Goal: Information Seeking & Learning: Learn about a topic

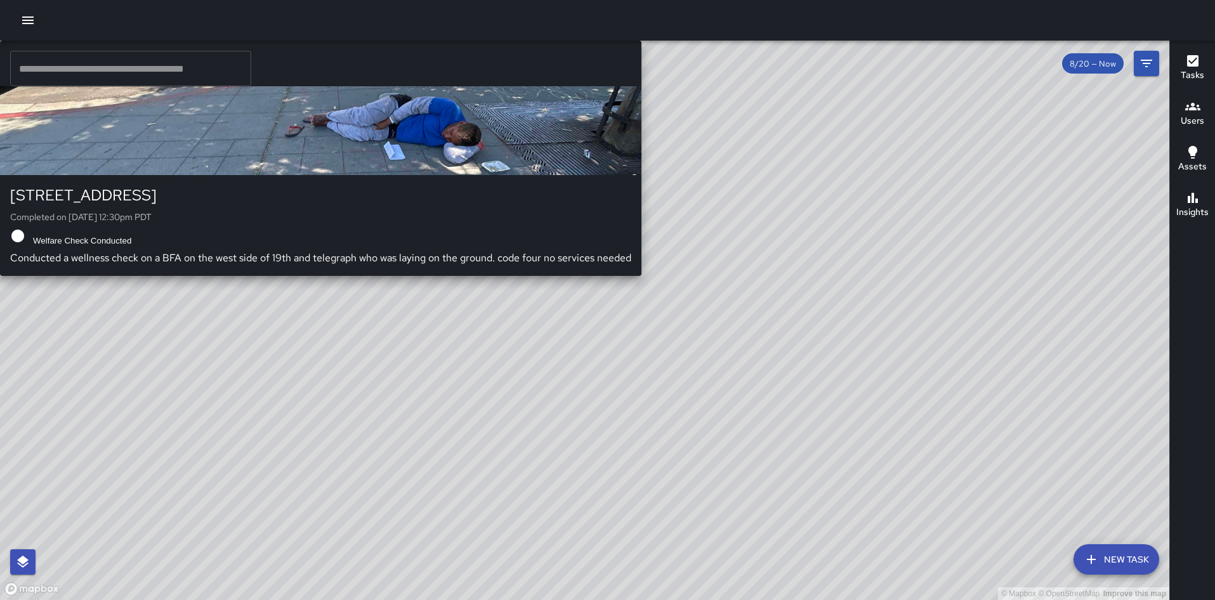
click at [641, 101] on div "S3 Sierra 3 [STREET_ADDRESS] Completed on [DATE] 12:30pm PDT Welfare Check Cond…" at bounding box center [320, 158] width 641 height 235
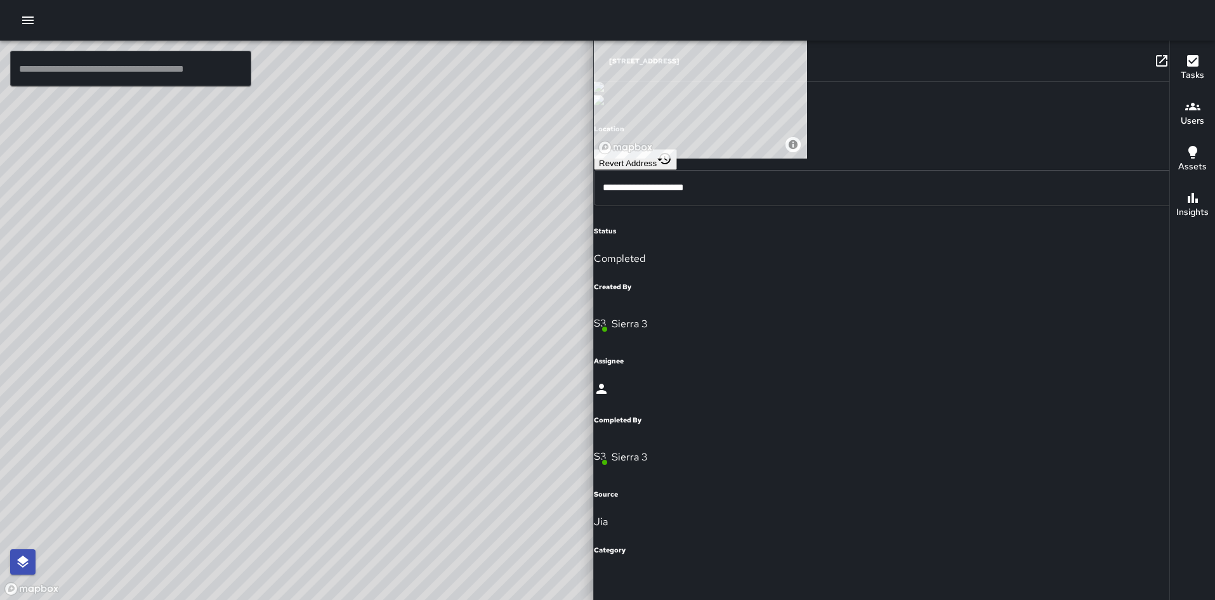
click at [1156, 56] on icon at bounding box center [1161, 60] width 11 height 11
click at [1179, 67] on icon "button" at bounding box center [1186, 60] width 15 height 15
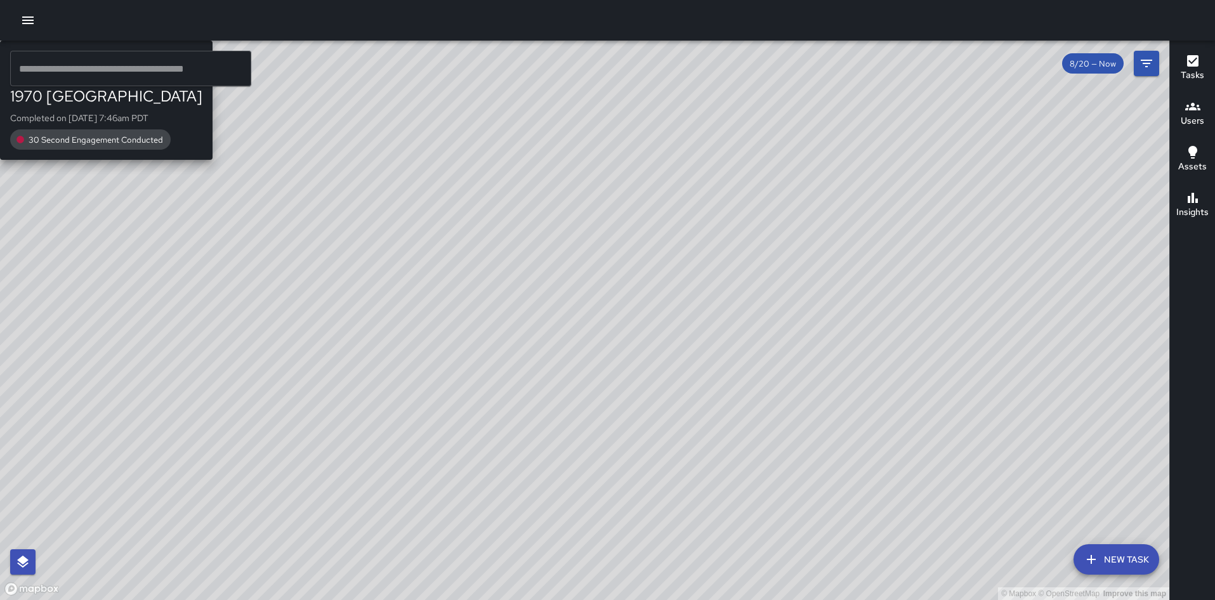
click at [730, 211] on div "© Mapbox © OpenStreetMap Improve this map H2 Hotel 2 1970 Broadway Completed on…" at bounding box center [584, 321] width 1169 height 560
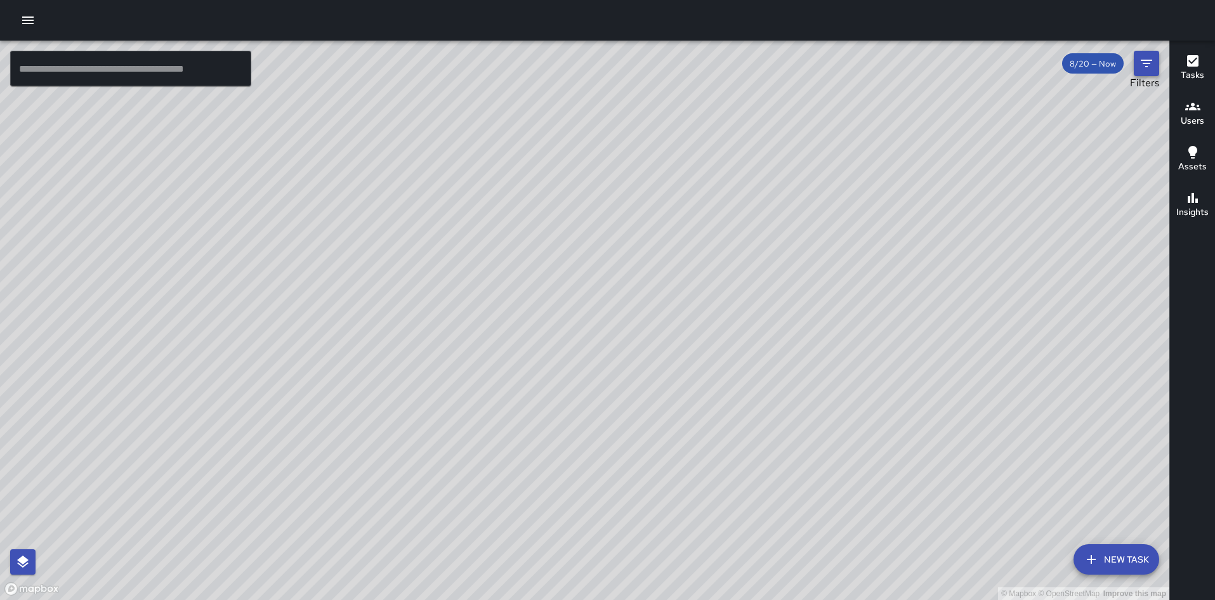
click at [1149, 72] on button "Filters" at bounding box center [1146, 63] width 25 height 25
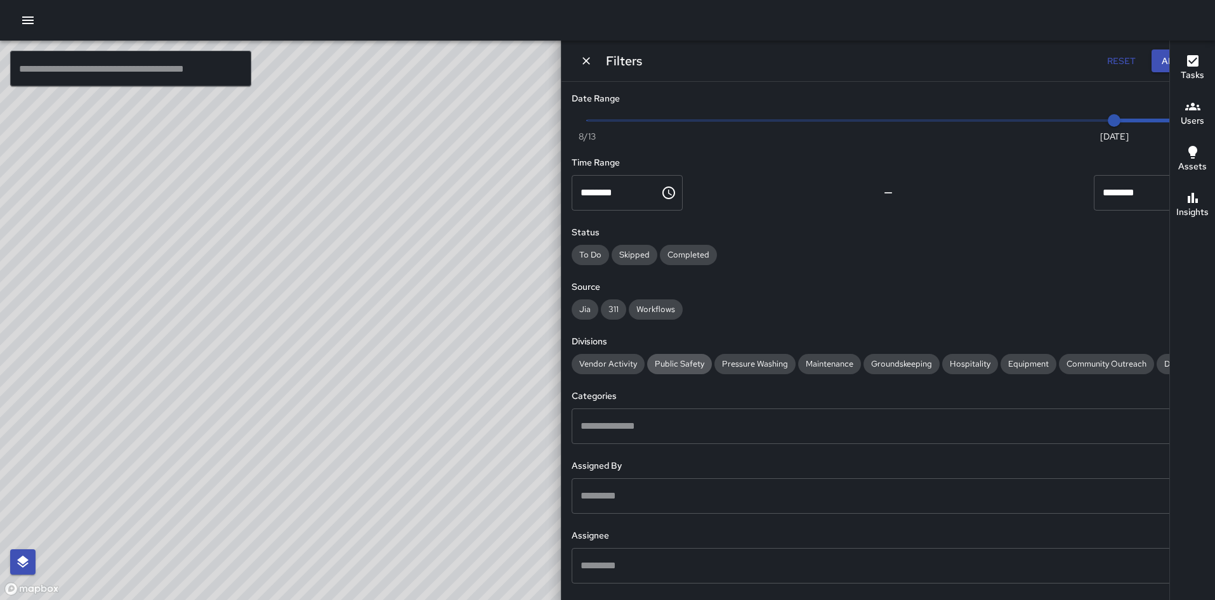
click at [712, 364] on span "Public Safety" at bounding box center [679, 363] width 65 height 11
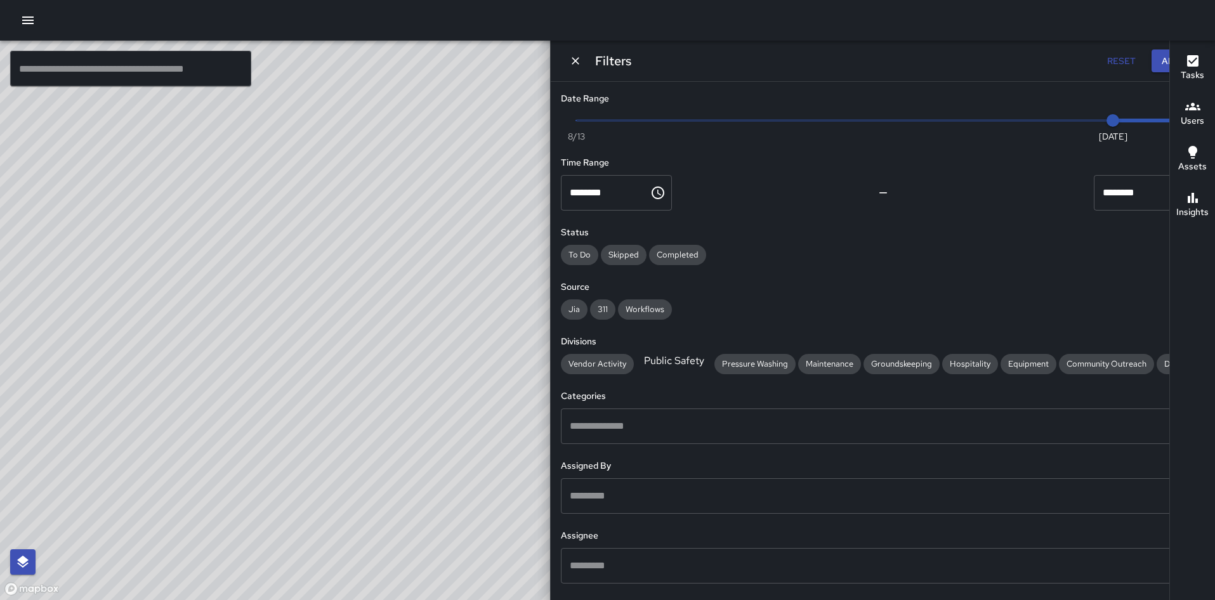
click at [712, 360] on span "Public Safety" at bounding box center [673, 360] width 75 height 13
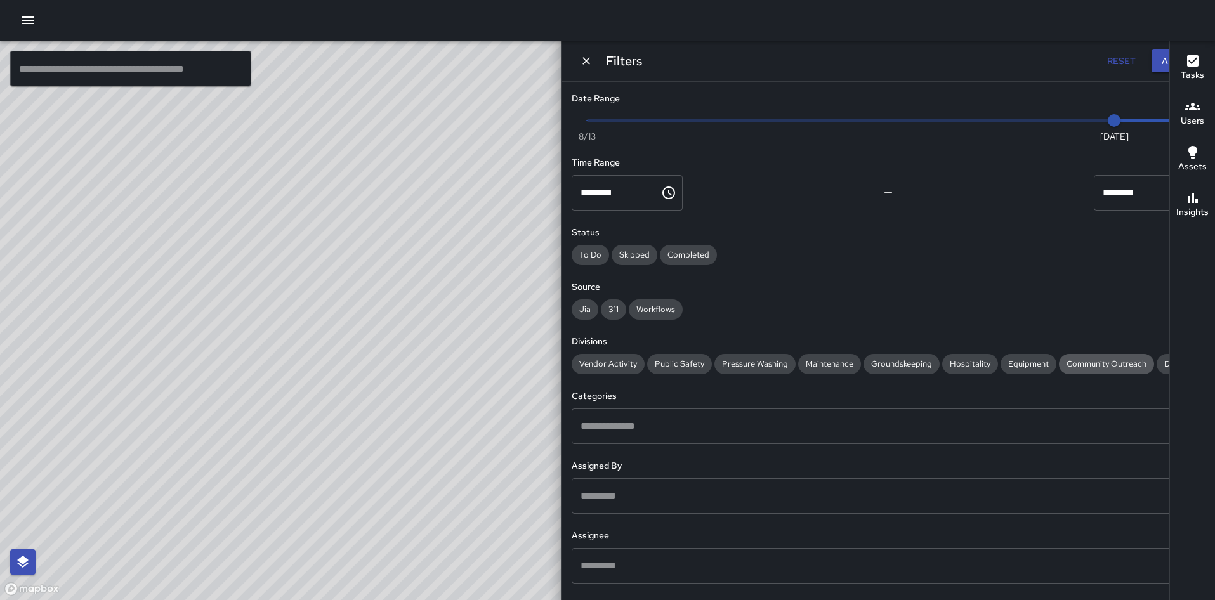
click at [1059, 369] on span "Community Outreach" at bounding box center [1106, 363] width 95 height 11
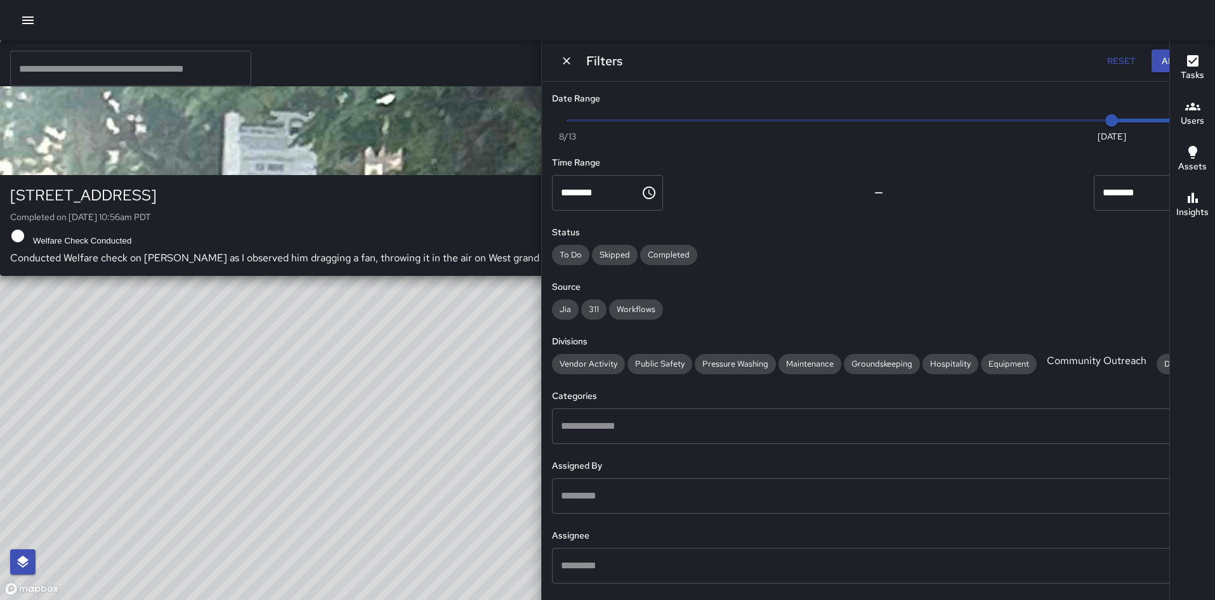
click at [583, 175] on div "button" at bounding box center [992, 130] width 1984 height 89
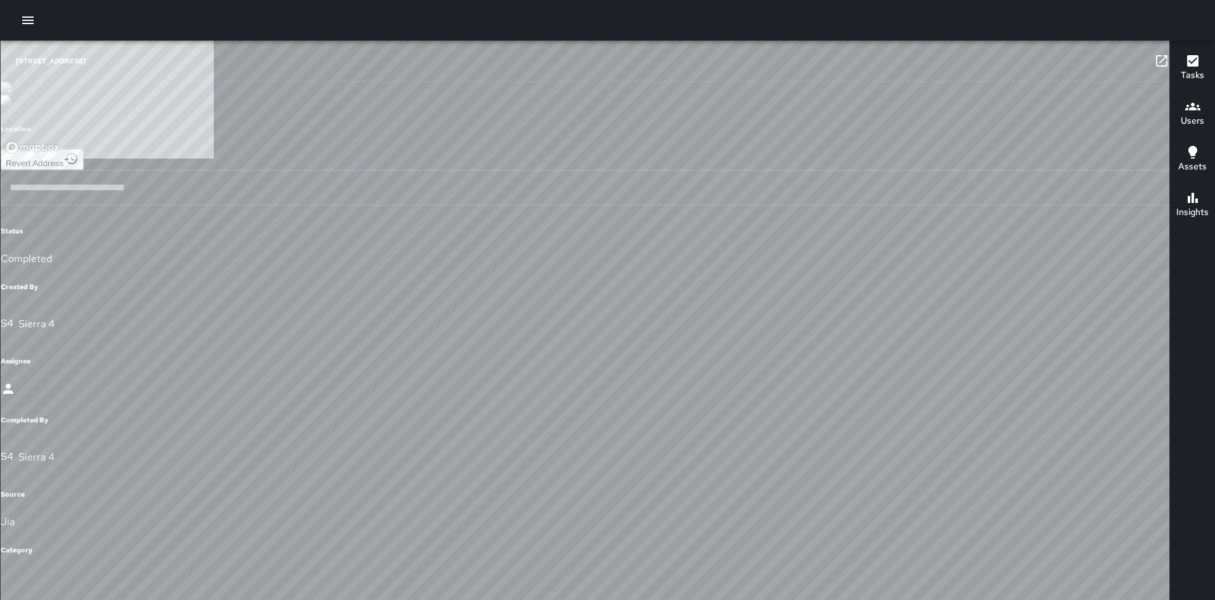
type input "**********"
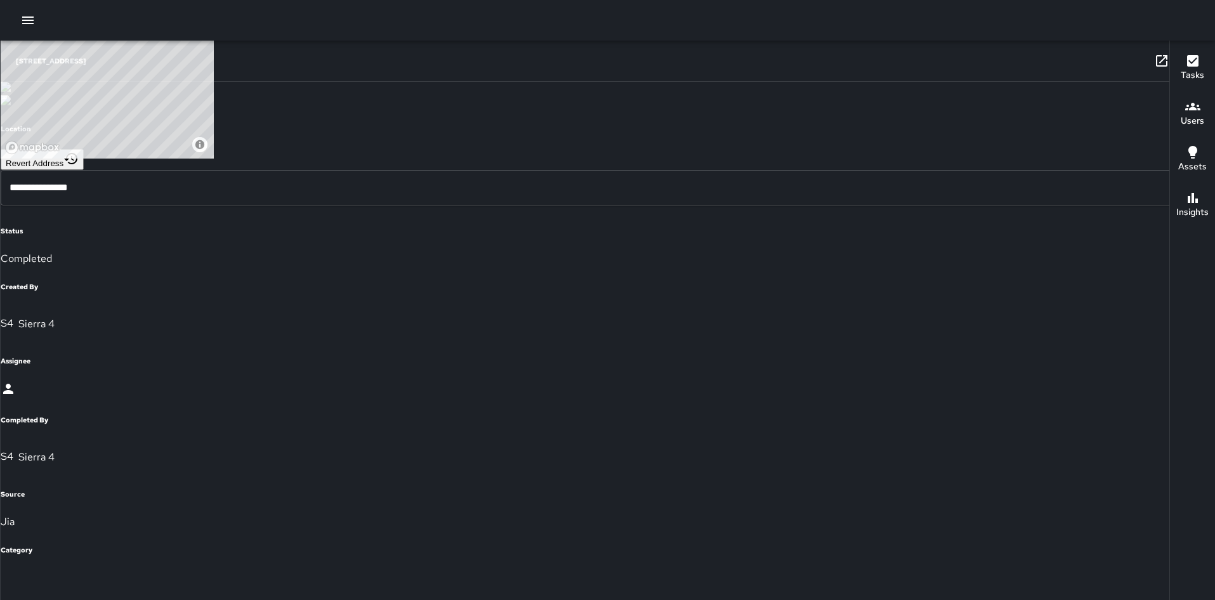
click at [1042, 62] on icon at bounding box center [1049, 62] width 15 height 15
click at [705, 315] on div "© Mapbox © OpenStreetMap Improve this map" at bounding box center [457, 321] width 915 height 560
drag, startPoint x: 782, startPoint y: 223, endPoint x: 617, endPoint y: 318, distance: 190.7
click at [617, 318] on div "© Mapbox © OpenStreetMap Improve this map" at bounding box center [457, 321] width 915 height 560
click at [760, 287] on div "© Mapbox © OpenStreetMap Improve this map S2 Sierra 2 230 Bay Place Completed o…" at bounding box center [457, 321] width 915 height 560
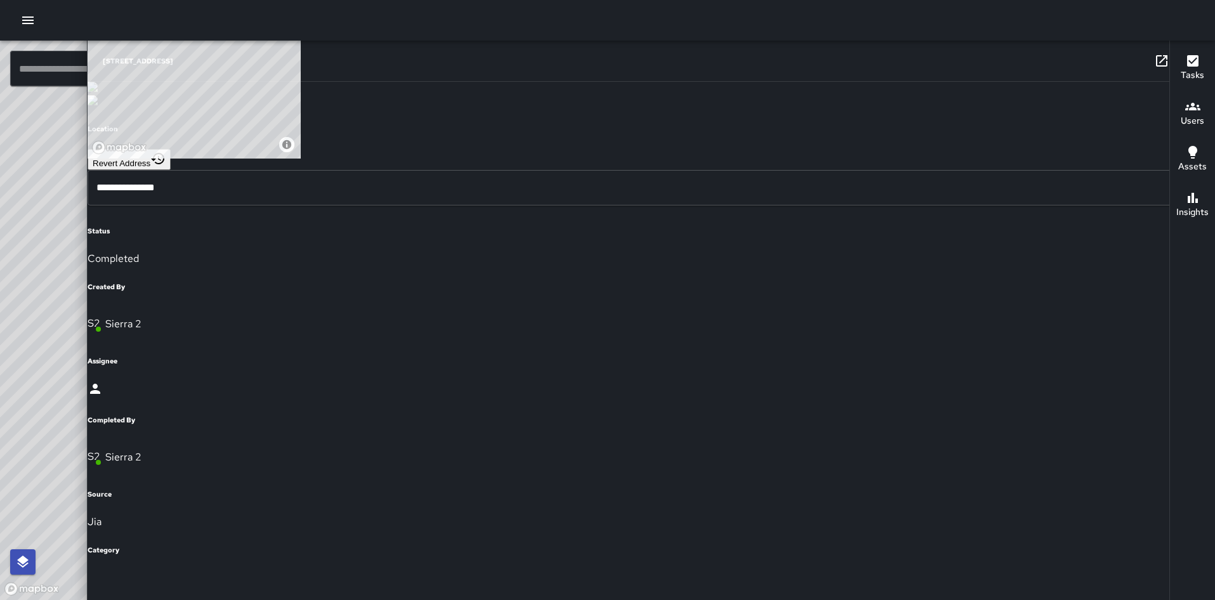
click at [1154, 58] on icon at bounding box center [1161, 60] width 15 height 15
click at [1179, 60] on icon "button" at bounding box center [1186, 60] width 15 height 15
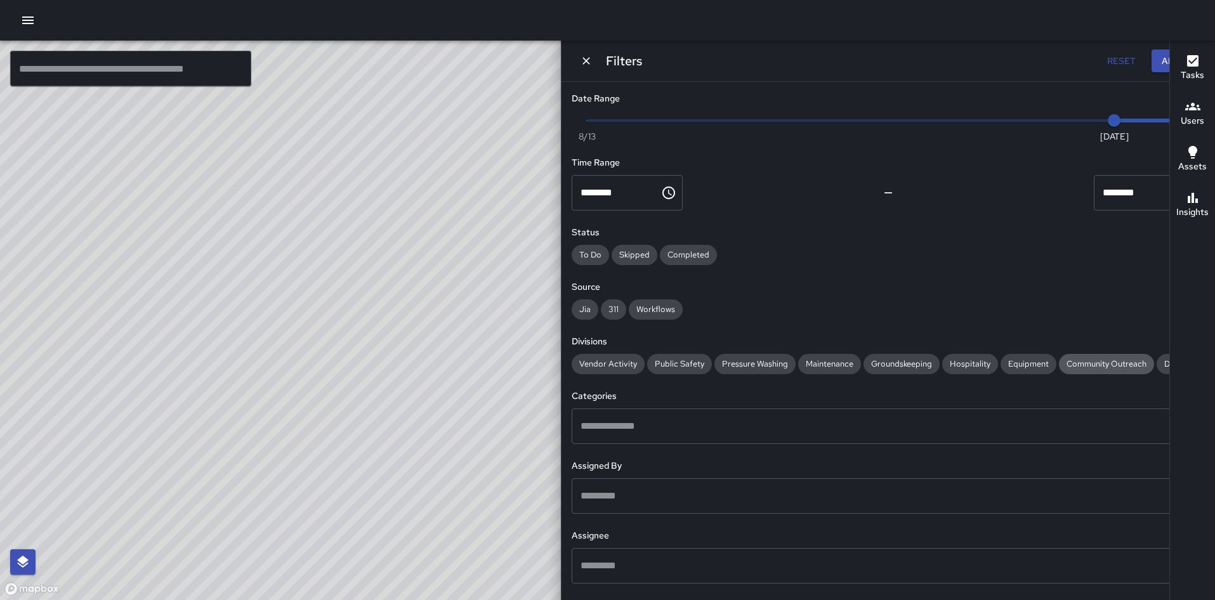
click at [1059, 369] on span "Community Outreach" at bounding box center [1106, 363] width 95 height 11
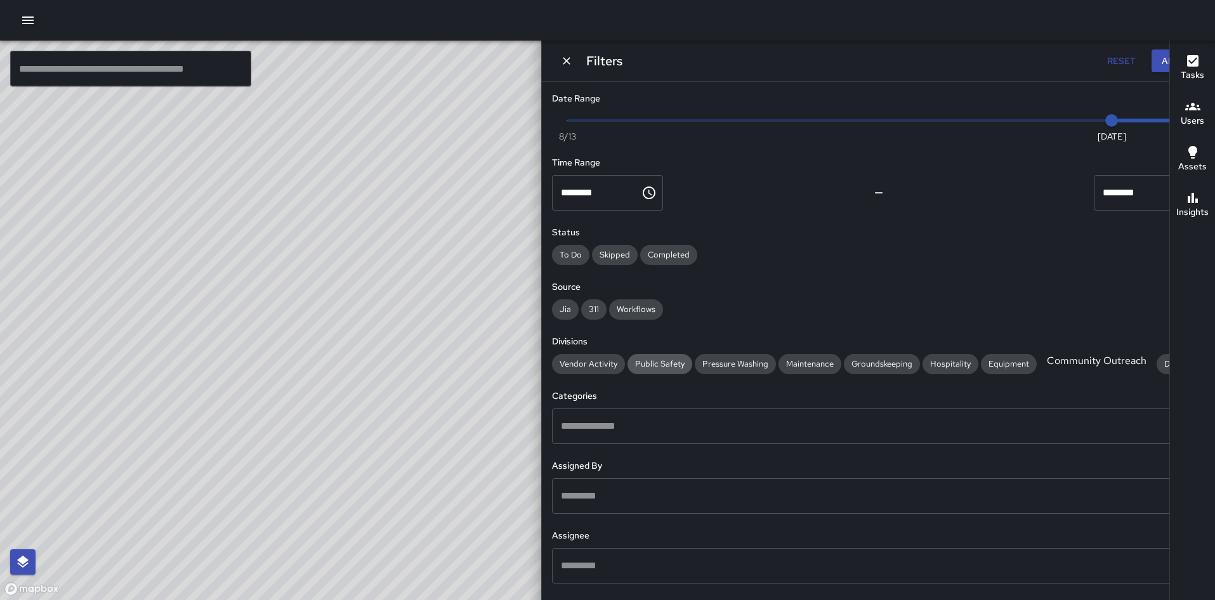
click at [692, 365] on span "Public Safety" at bounding box center [659, 363] width 65 height 11
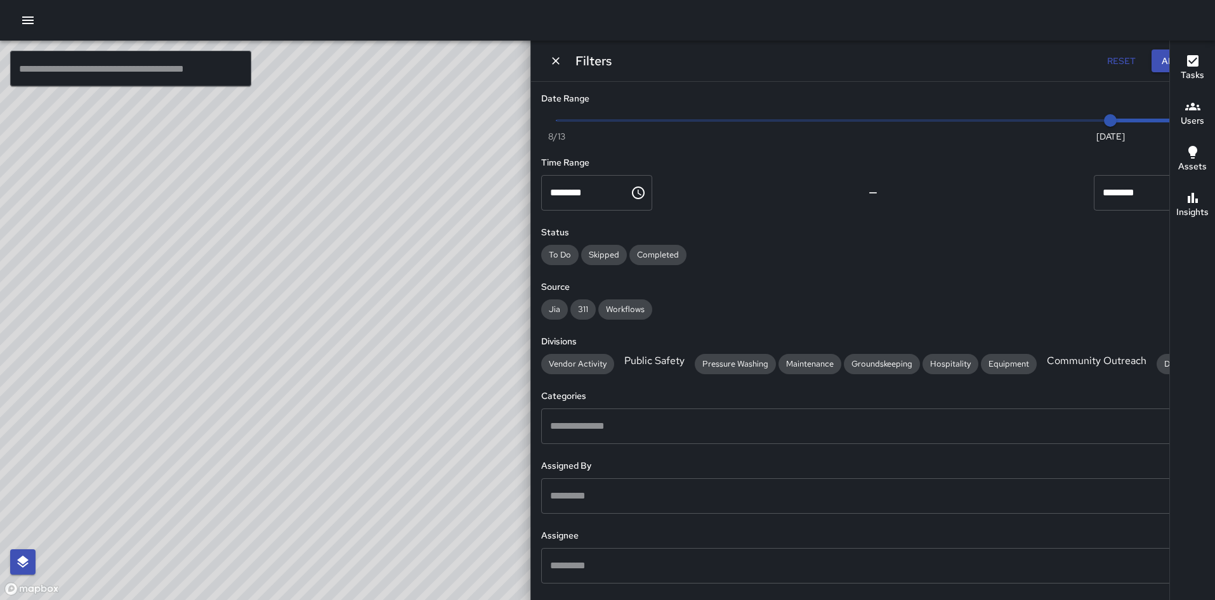
click at [329, 381] on div "© Mapbox © OpenStreetMap Improve this map" at bounding box center [457, 321] width 915 height 560
click at [329, 378] on div "© Mapbox © OpenStreetMap Improve this map" at bounding box center [457, 321] width 915 height 560
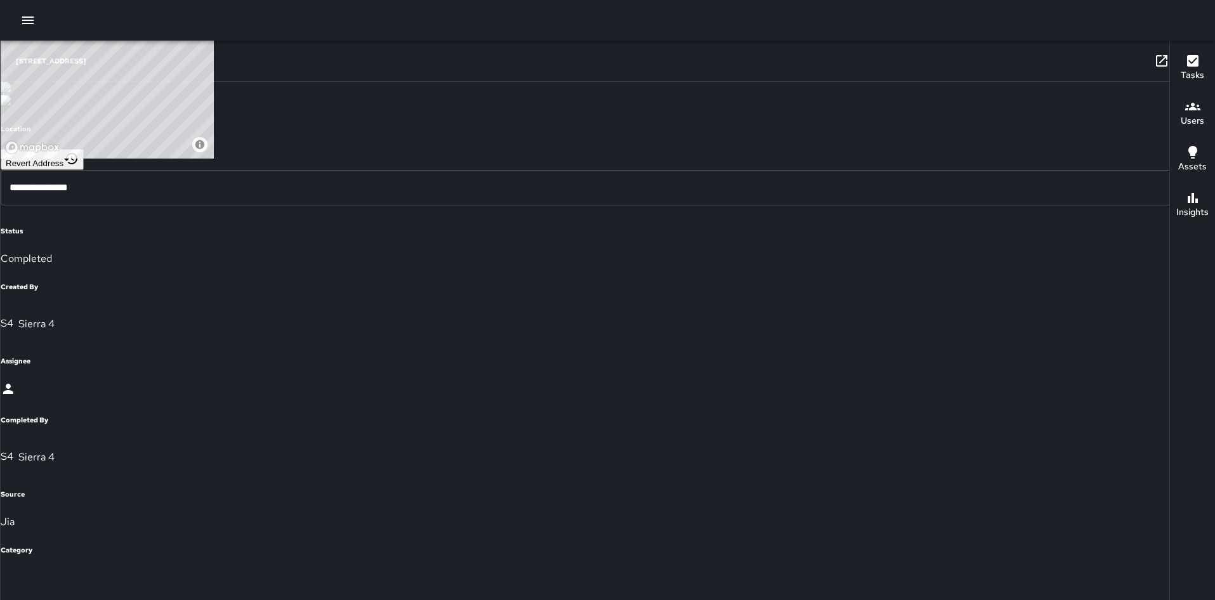
scroll to position [796, 0]
drag, startPoint x: 380, startPoint y: 353, endPoint x: 465, endPoint y: 109, distance: 258.6
click at [465, 109] on div "© Mapbox © OpenStreetMap Improve this map" at bounding box center [457, 321] width 915 height 560
drag, startPoint x: 355, startPoint y: 358, endPoint x: 444, endPoint y: 174, distance: 204.0
click at [444, 174] on div "© Mapbox © OpenStreetMap Improve this map" at bounding box center [457, 321] width 915 height 560
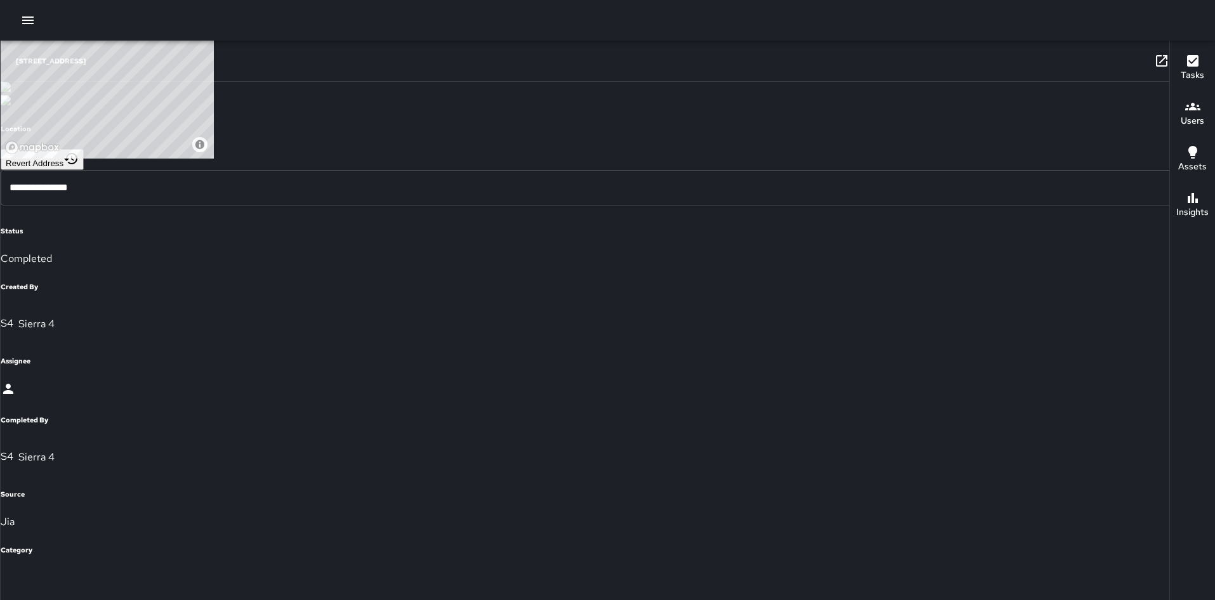
drag, startPoint x: 324, startPoint y: 544, endPoint x: 474, endPoint y: 253, distance: 327.4
click at [472, 256] on div "© Mapbox © OpenStreetMap Improve this map" at bounding box center [457, 321] width 915 height 560
click at [322, 266] on p "Observed an elderly woman who fail at 15th and Broadway in front of next round …" at bounding box center [803, 258] width 1586 height 15
drag, startPoint x: 815, startPoint y: 459, endPoint x: 693, endPoint y: 291, distance: 206.7
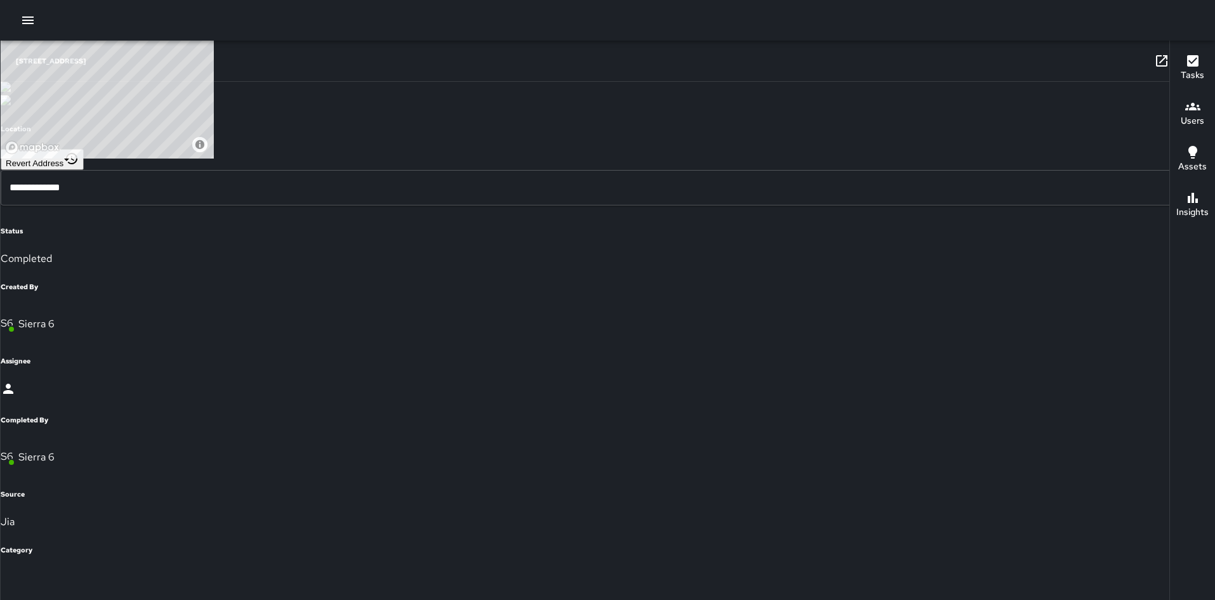
click at [693, 291] on div "© Mapbox © OpenStreetMap Improve this map" at bounding box center [457, 321] width 915 height 560
drag, startPoint x: 530, startPoint y: 371, endPoint x: 593, endPoint y: 209, distance: 174.1
click at [593, 209] on div "© Mapbox © OpenStreetMap Improve this map" at bounding box center [457, 321] width 915 height 560
drag, startPoint x: 504, startPoint y: 327, endPoint x: 614, endPoint y: 143, distance: 214.5
click at [614, 143] on div "© Mapbox © OpenStreetMap Improve this map" at bounding box center [457, 321] width 915 height 560
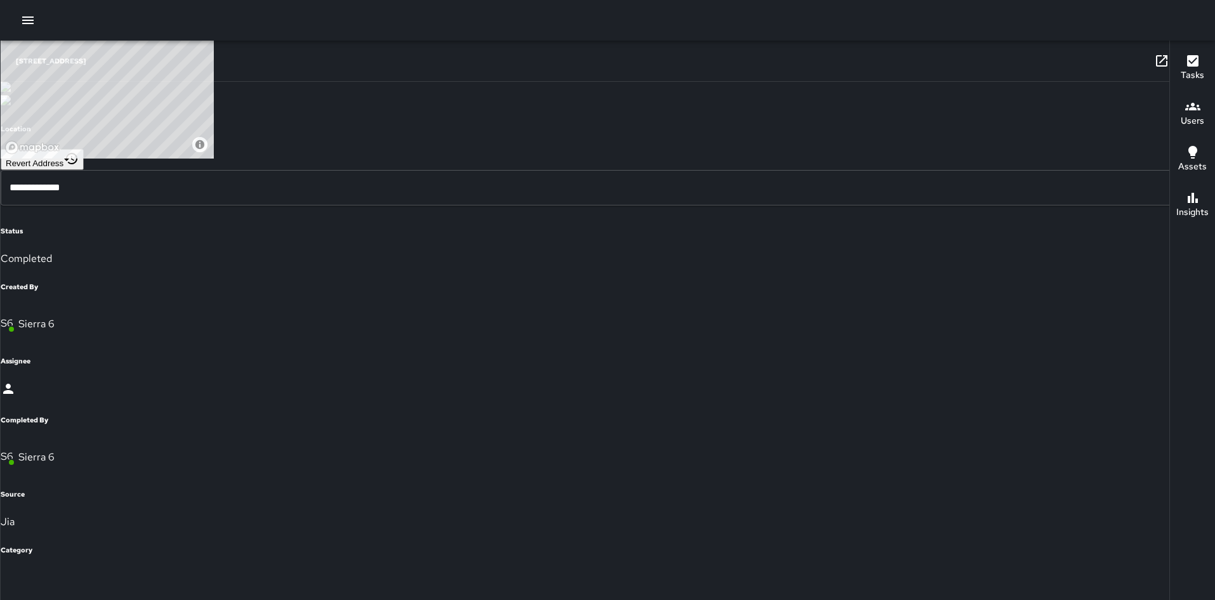
drag, startPoint x: 480, startPoint y: 281, endPoint x: 492, endPoint y: 260, distance: 24.5
click at [492, 260] on div "© Mapbox © OpenStreetMap Improve this map" at bounding box center [457, 321] width 915 height 560
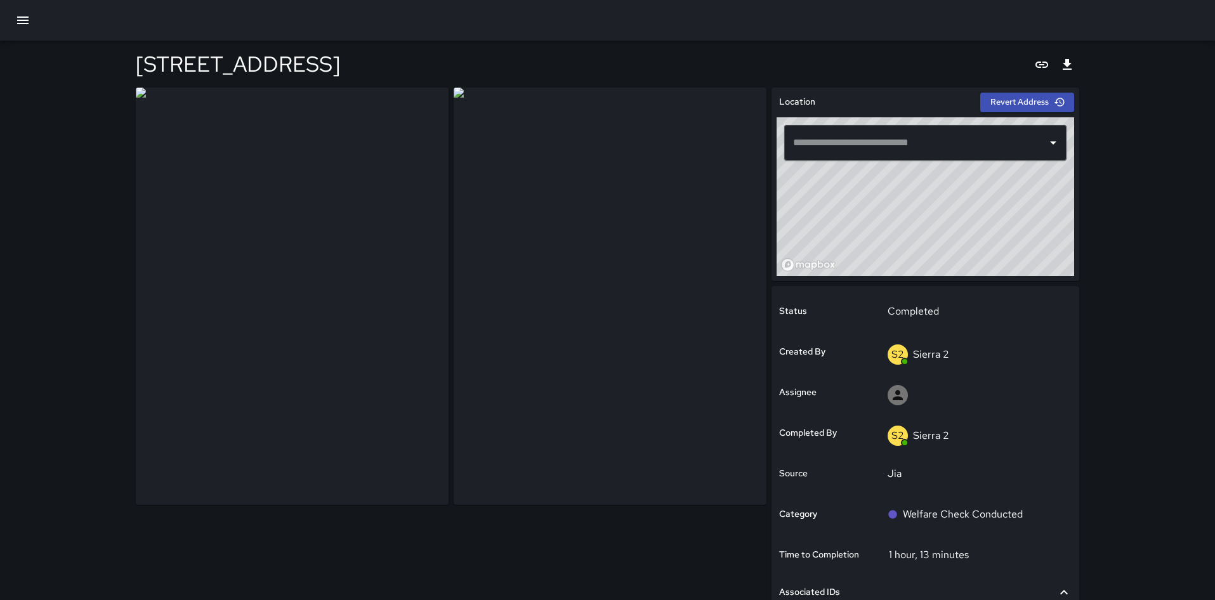
type input "**********"
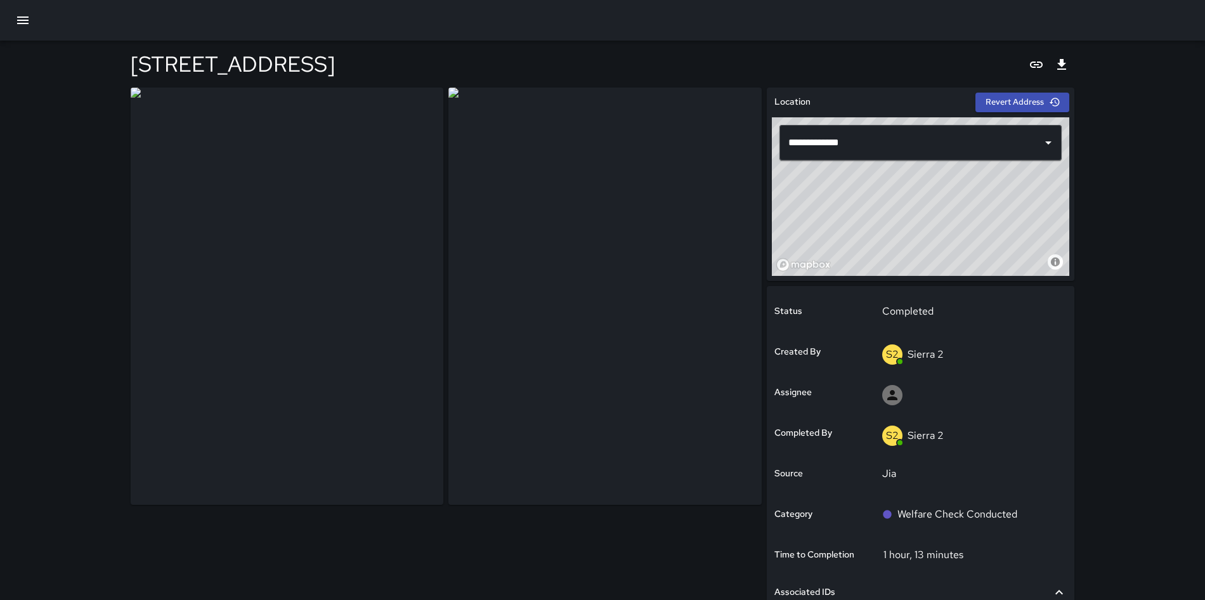
scroll to position [280, 0]
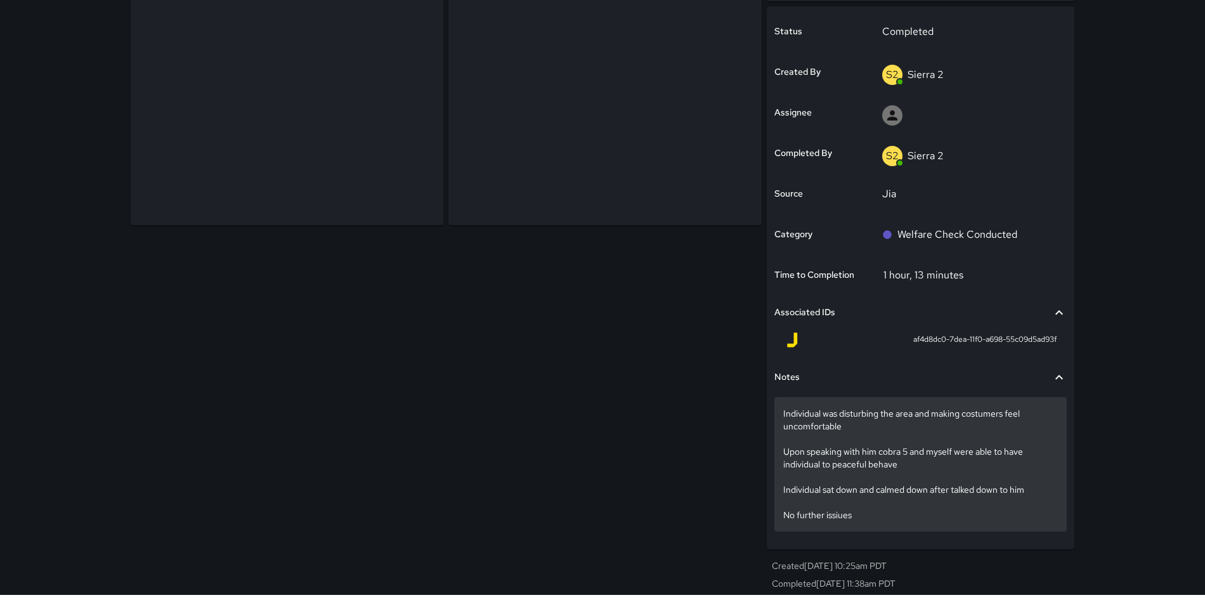
drag, startPoint x: 782, startPoint y: 414, endPoint x: 864, endPoint y: 523, distance: 136.8
click at [864, 523] on div "Individual was disturbing the area and making costumers feel uncomfortable Upon…" at bounding box center [921, 464] width 292 height 134
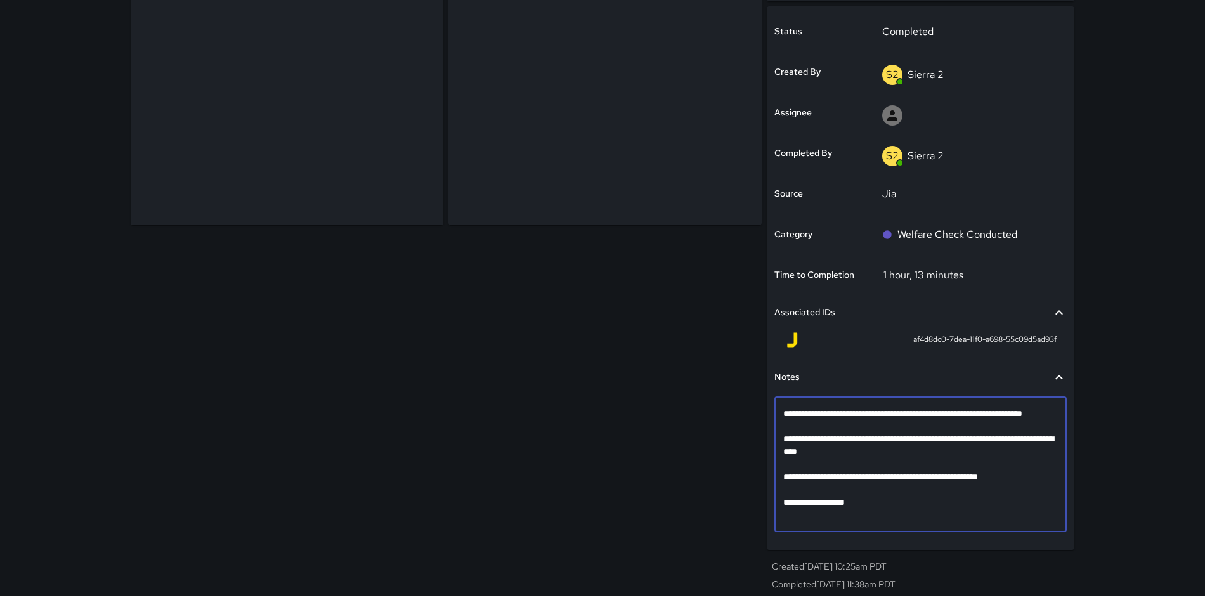
scroll to position [192, 0]
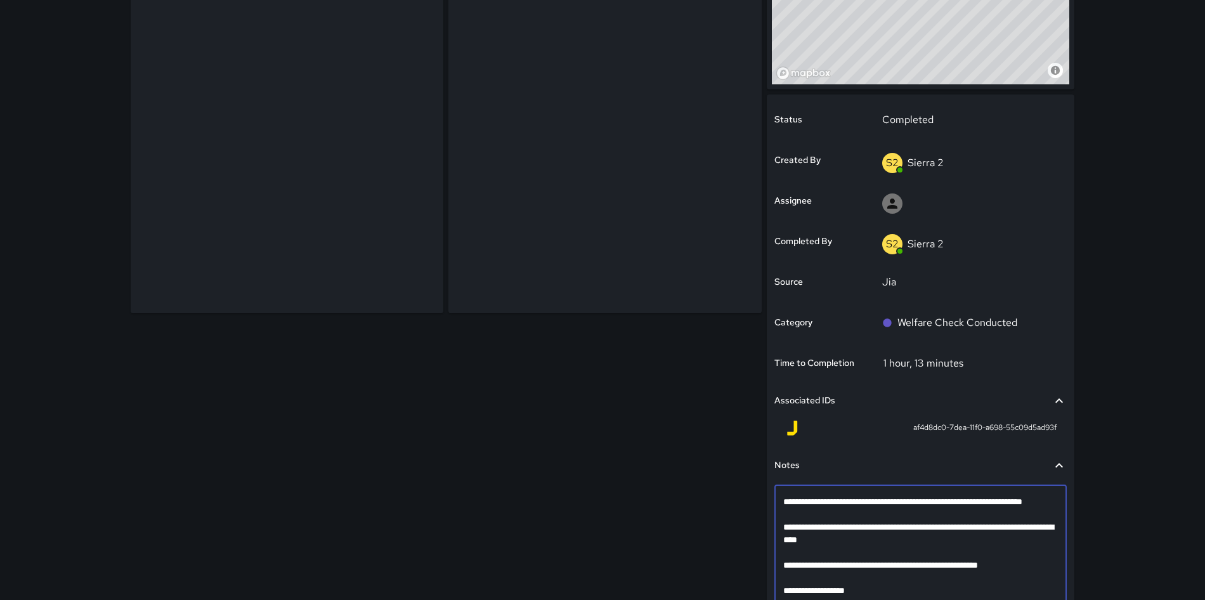
click at [864, 523] on textarea "**********" at bounding box center [920, 552] width 275 height 114
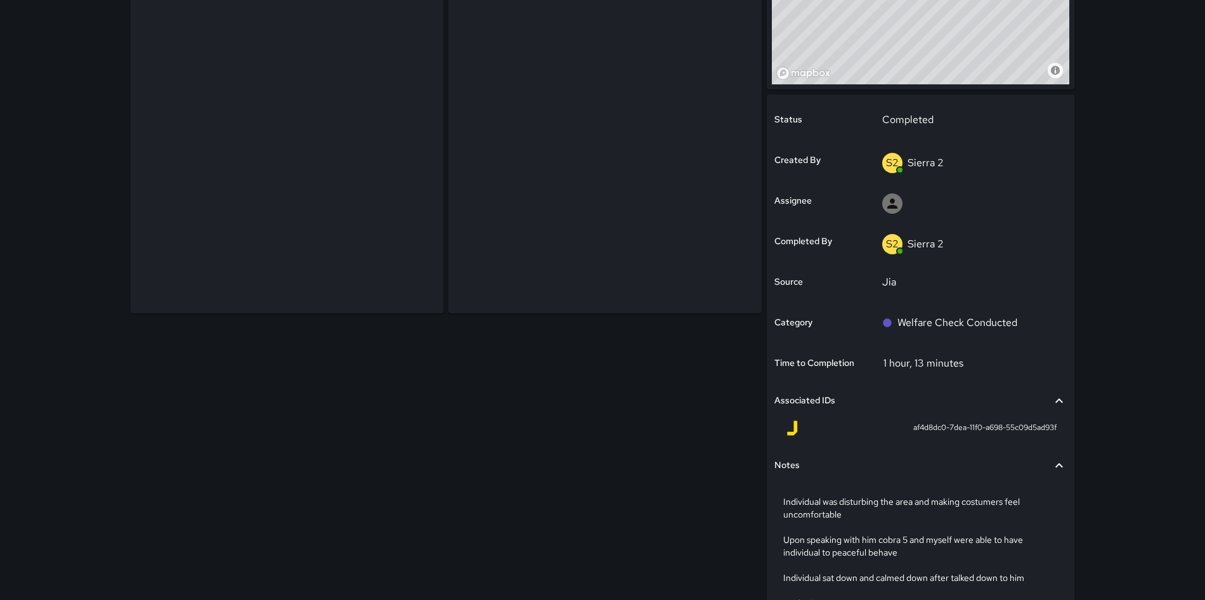
scroll to position [280, 0]
